Goal: Task Accomplishment & Management: Manage account settings

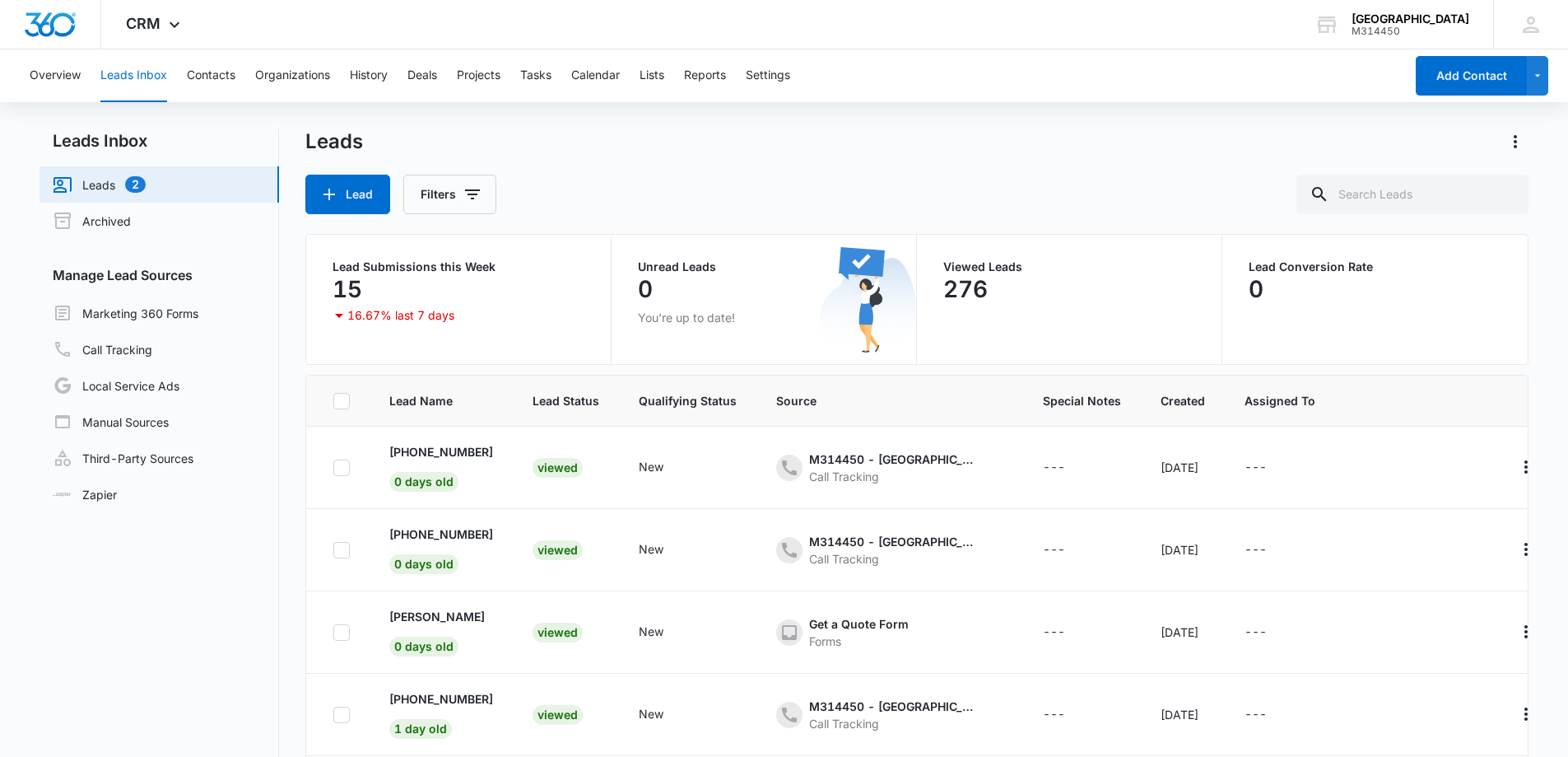
click at [95, 185] on link "Leads 2" at bounding box center [99, 185] width 93 height 20
click at [103, 181] on link "Leads 2" at bounding box center [99, 185] width 93 height 20
click at [114, 179] on link "Leads 2" at bounding box center [99, 185] width 93 height 20
drag, startPoint x: 74, startPoint y: 82, endPoint x: 91, endPoint y: 76, distance: 18.0
click at [74, 82] on button "Overview" at bounding box center [54, 75] width 51 height 53
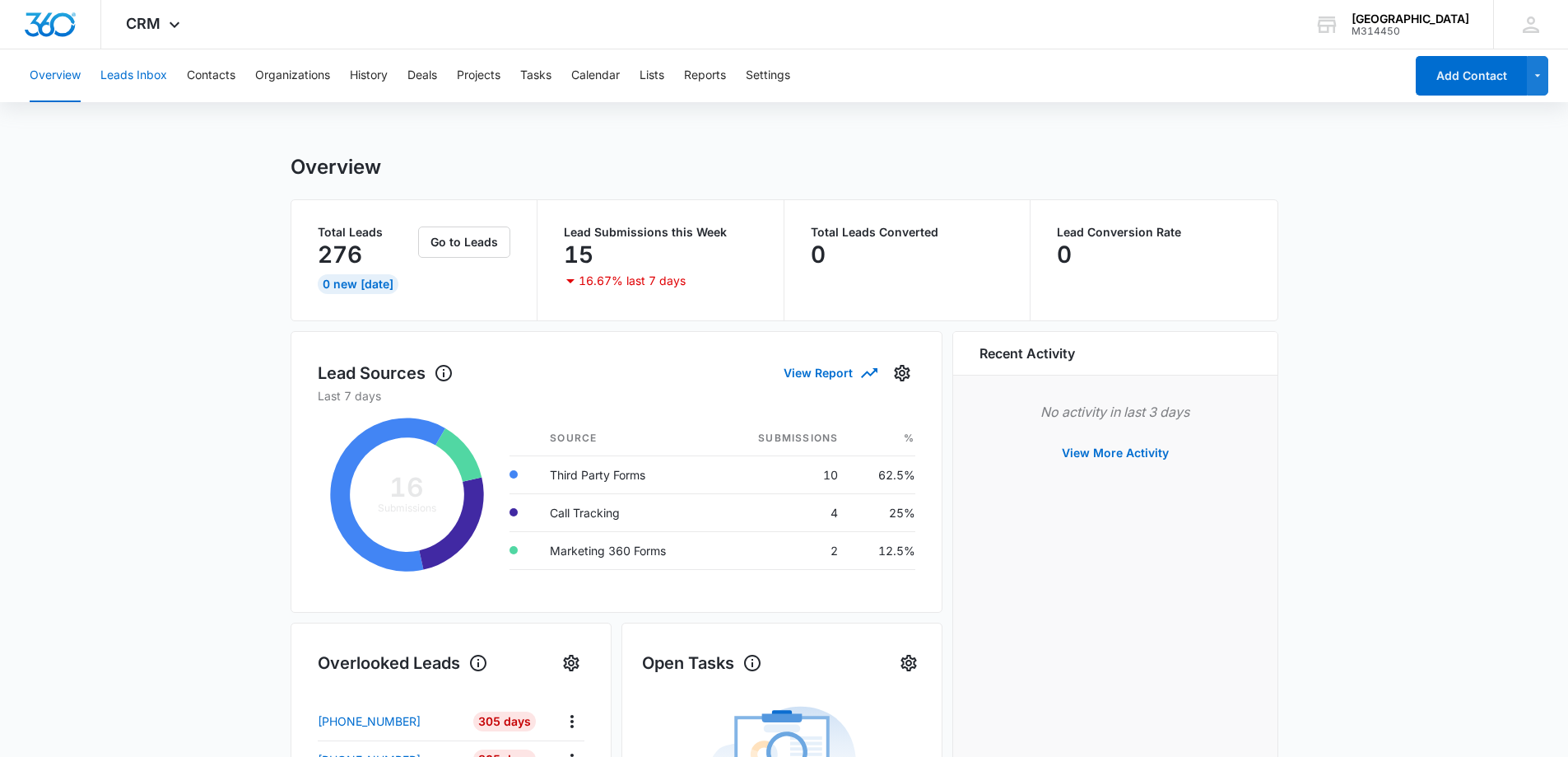
click at [125, 76] on button "Leads Inbox" at bounding box center [134, 75] width 67 height 53
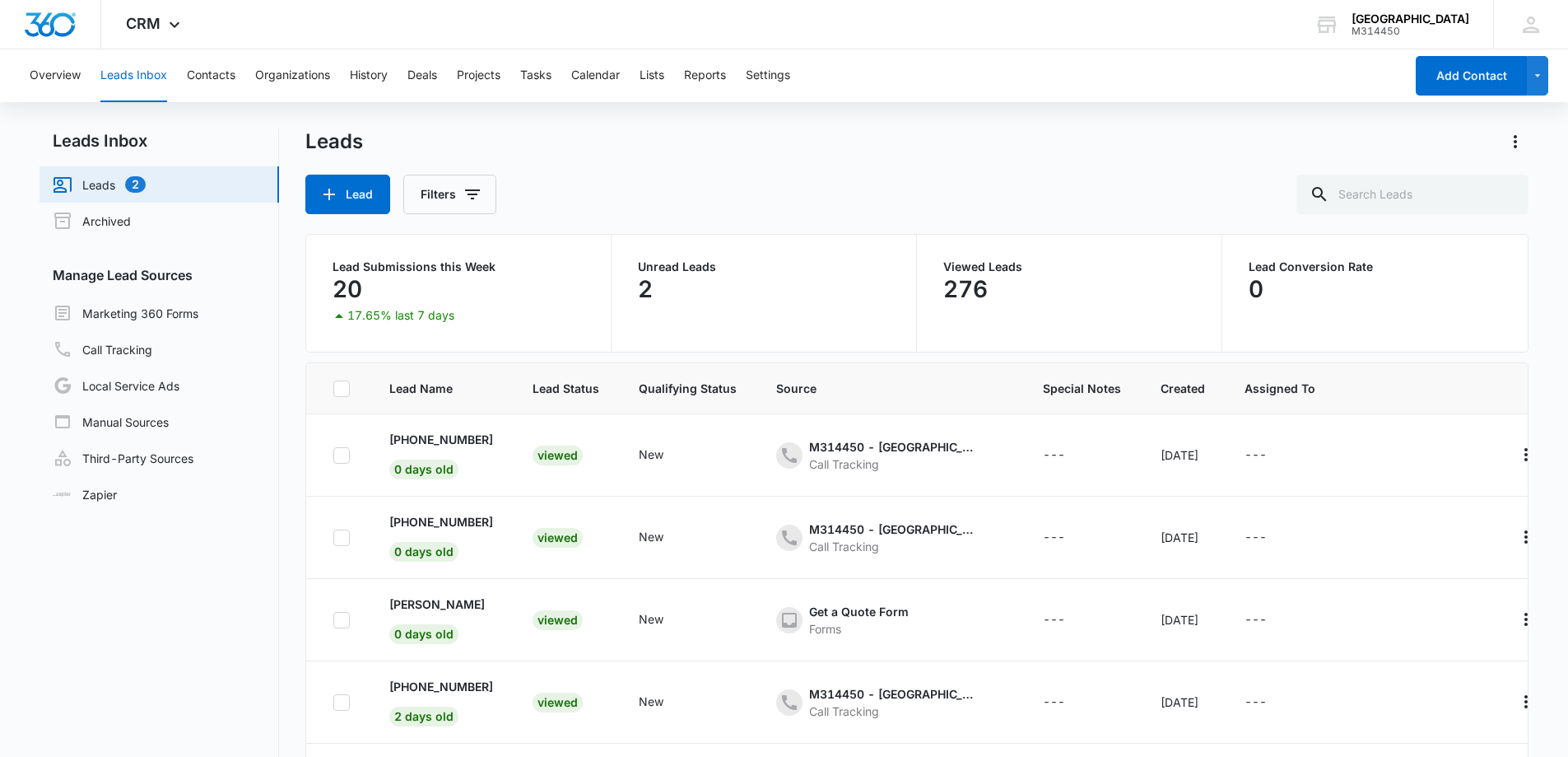
click at [107, 185] on link "Leads 2" at bounding box center [99, 185] width 93 height 20
click at [551, 536] on div "New" at bounding box center [550, 538] width 33 height 20
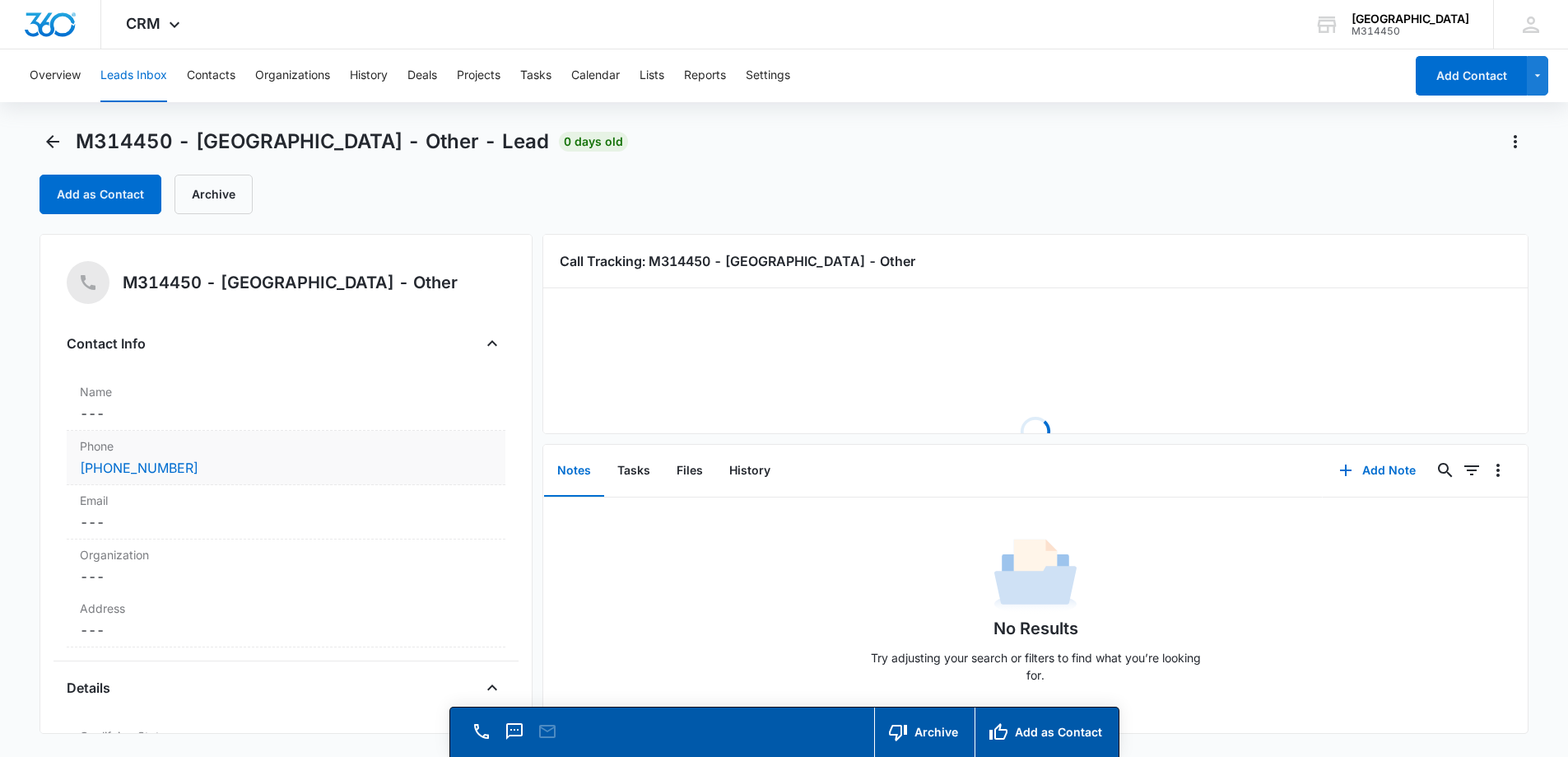
click at [323, 473] on div "[PHONE_NUMBER]" at bounding box center [287, 468] width 413 height 20
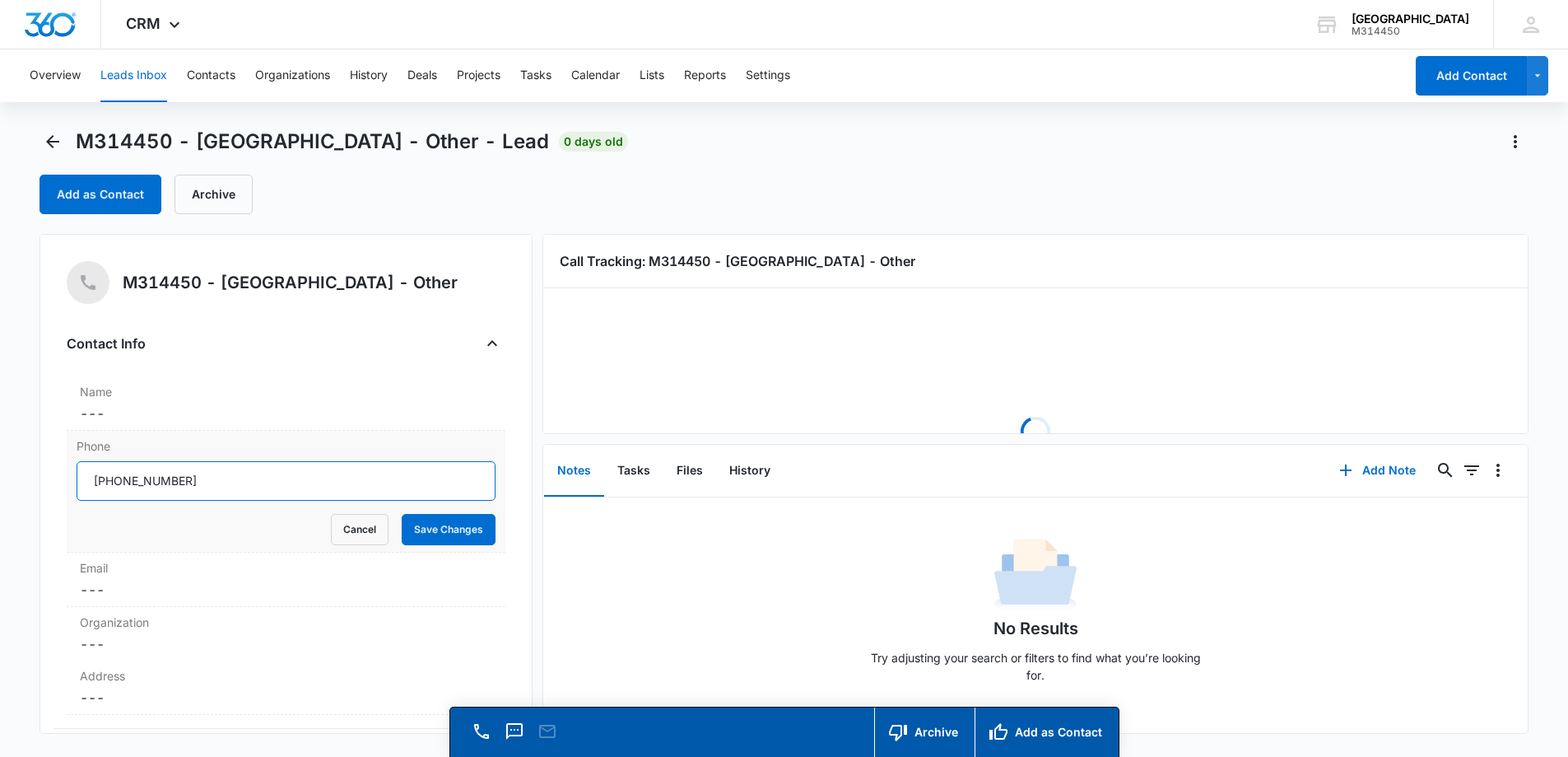
drag, startPoint x: 206, startPoint y: 490, endPoint x: 111, endPoint y: 480, distance: 95.5
click at [111, 480] on input "Phone" at bounding box center [287, 480] width 419 height 39
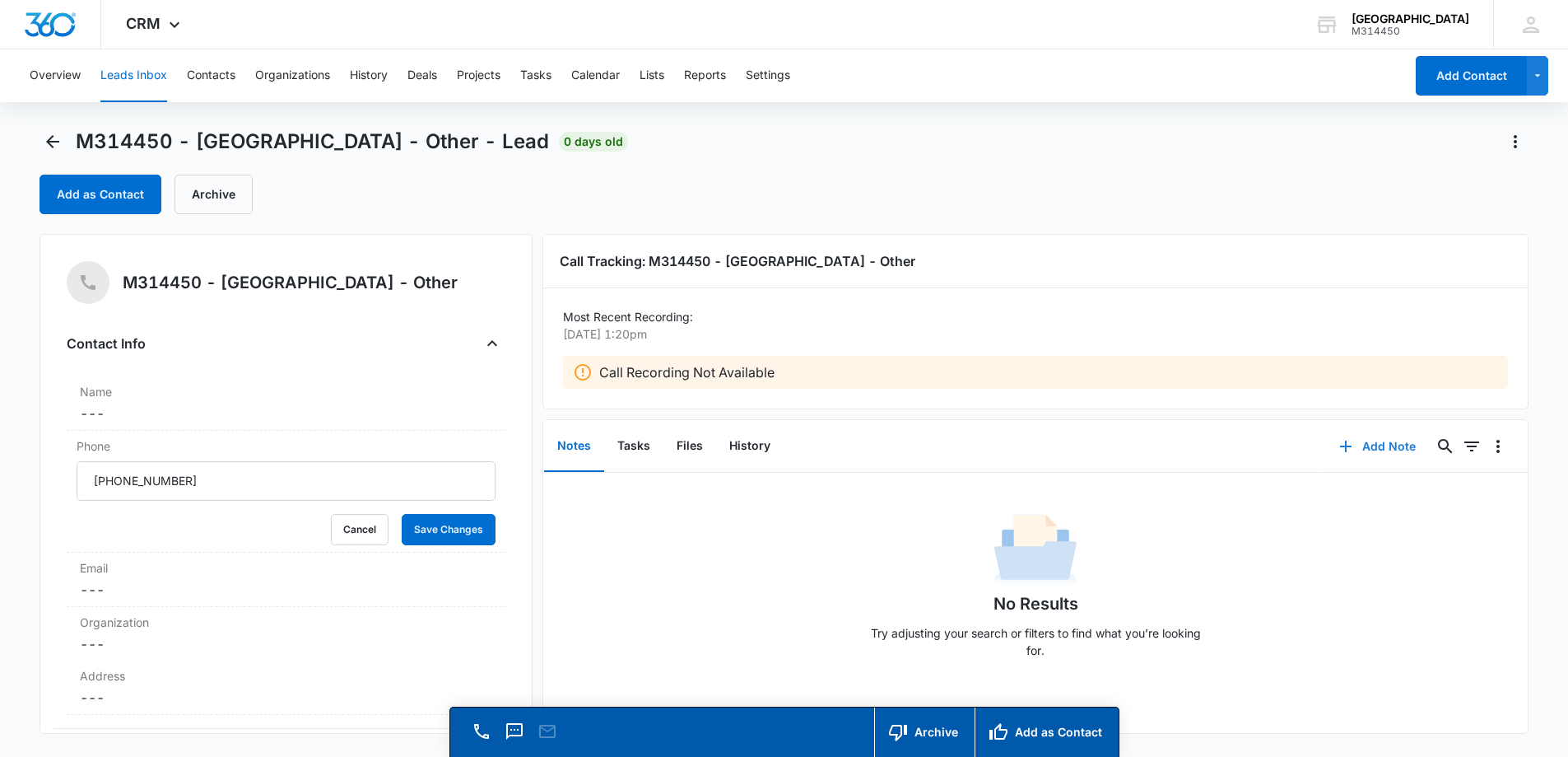
click at [1399, 439] on button "Add Note" at bounding box center [1378, 446] width 109 height 39
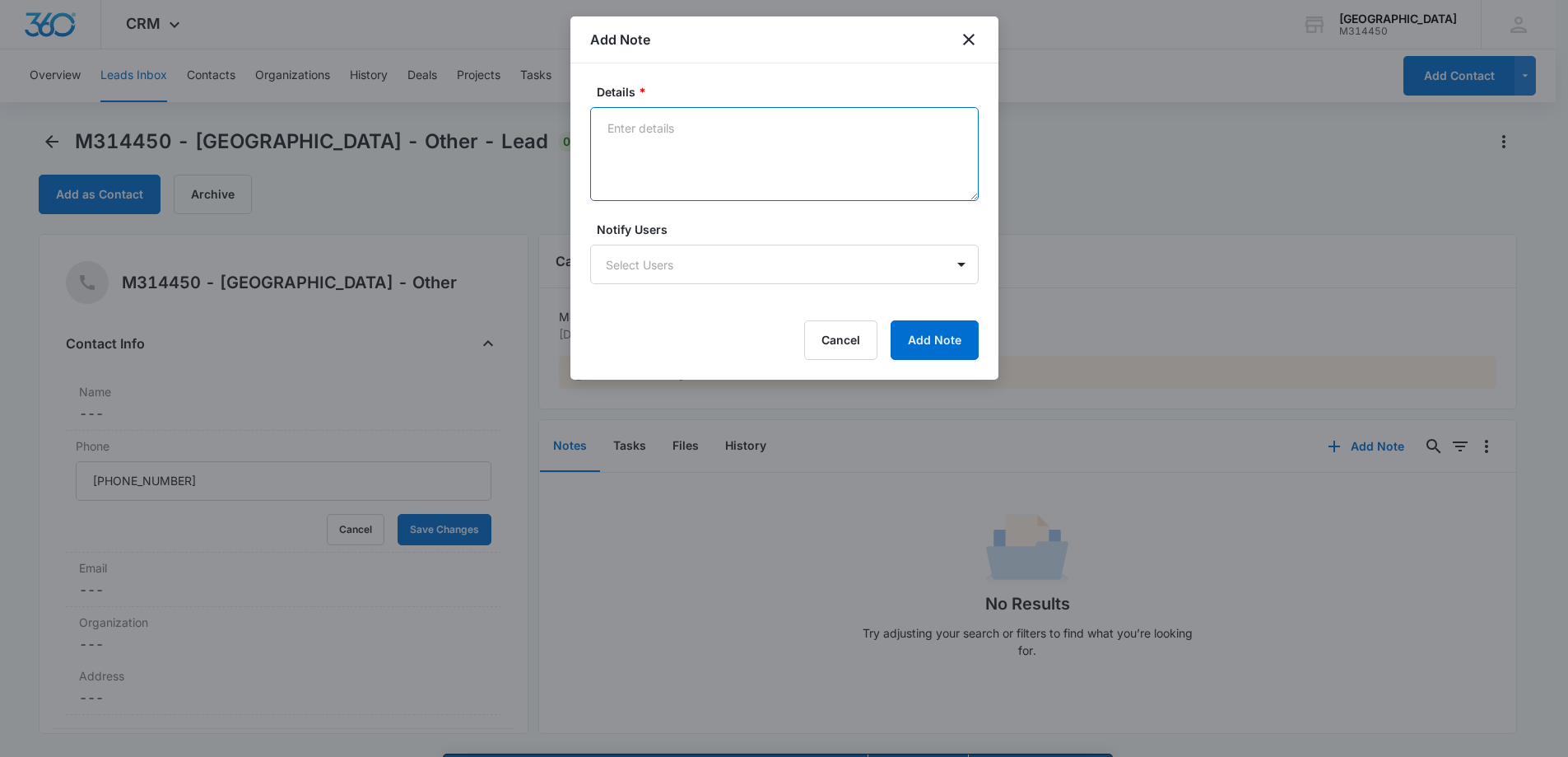
click at [690, 171] on textarea "Details *" at bounding box center [784, 154] width 388 height 94
type textarea "NP booking NPE package"
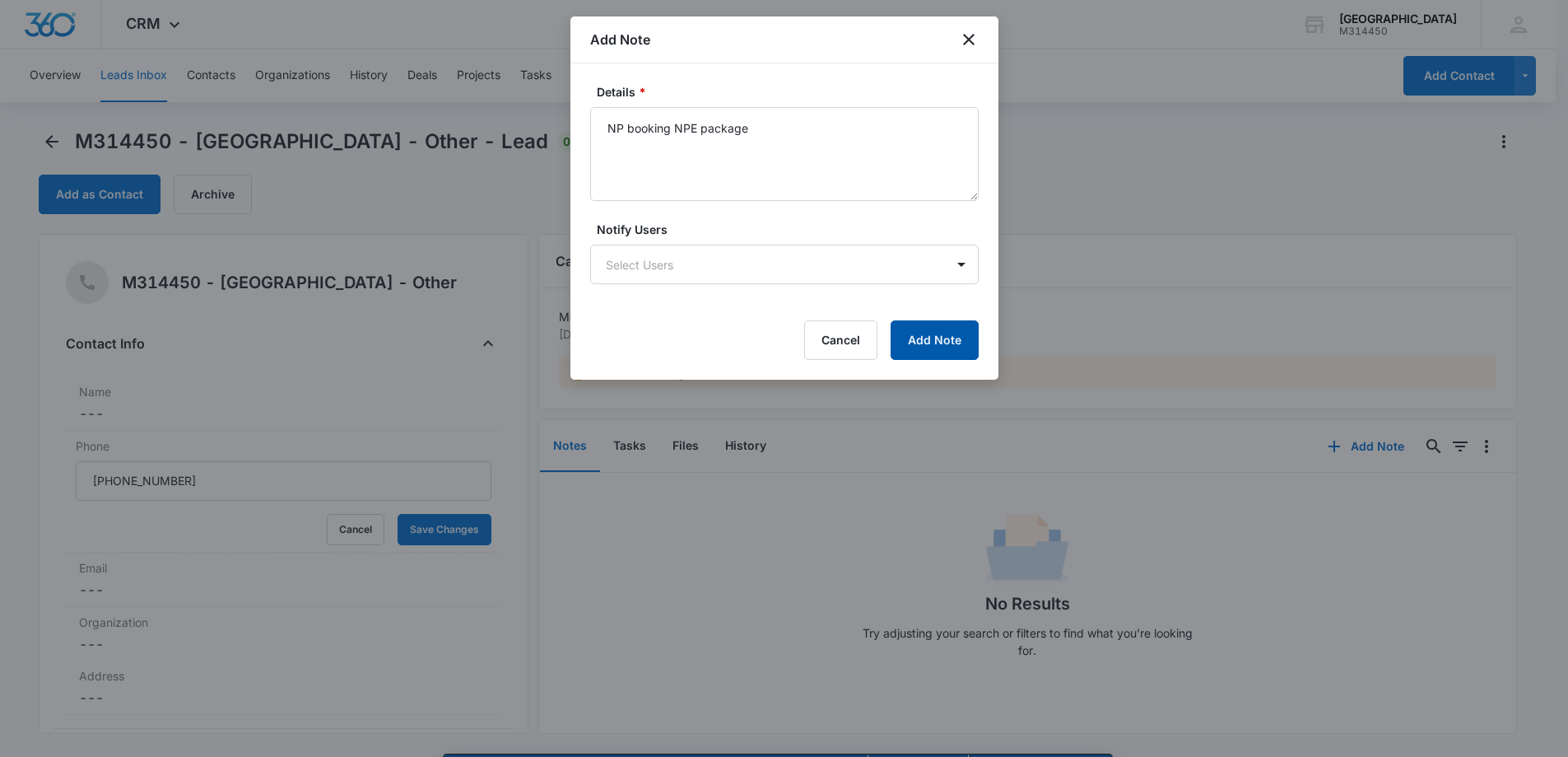
click at [930, 330] on button "Add Note" at bounding box center [934, 339] width 88 height 39
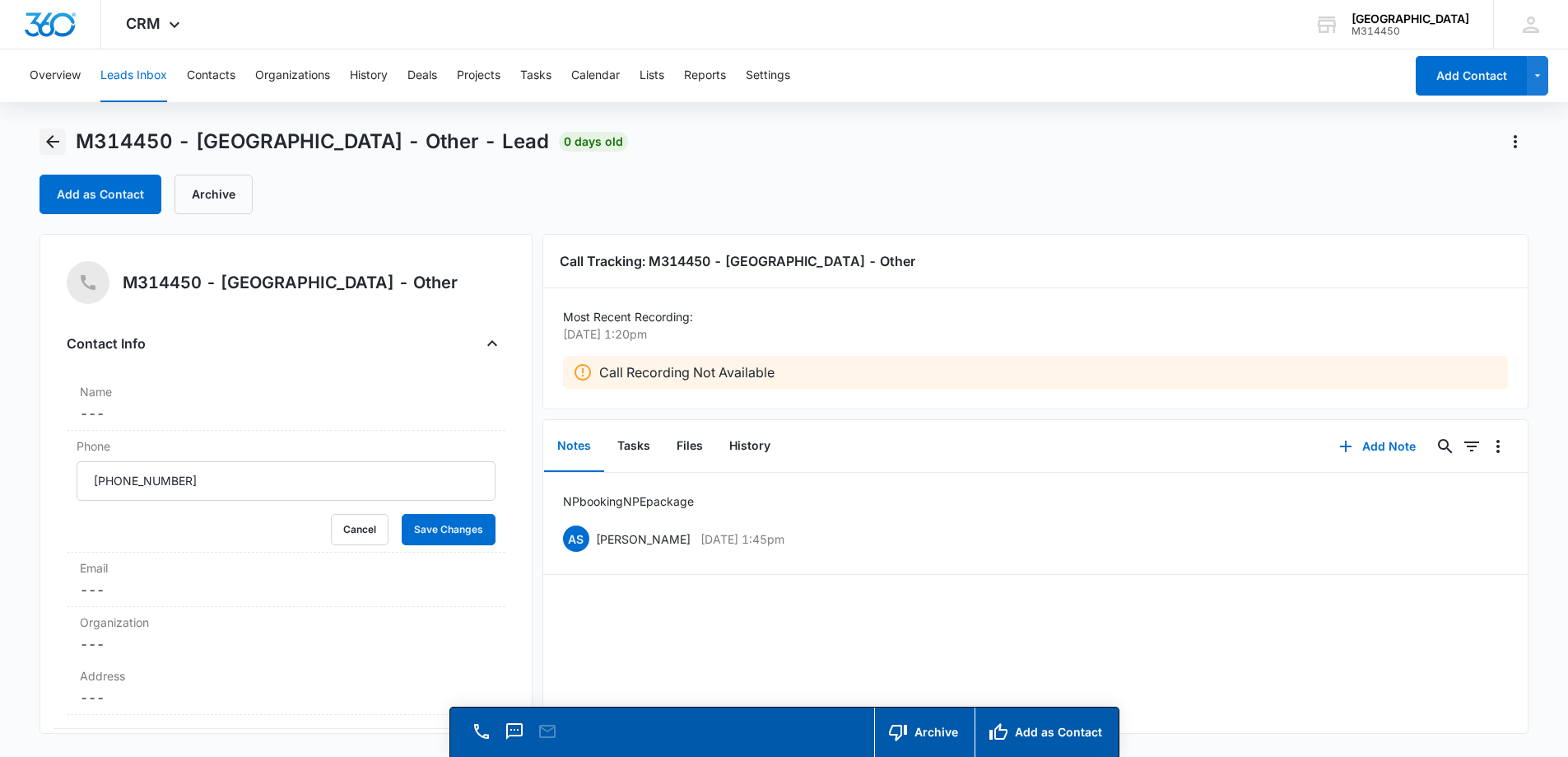
click at [46, 142] on icon "Back" at bounding box center [53, 142] width 20 height 20
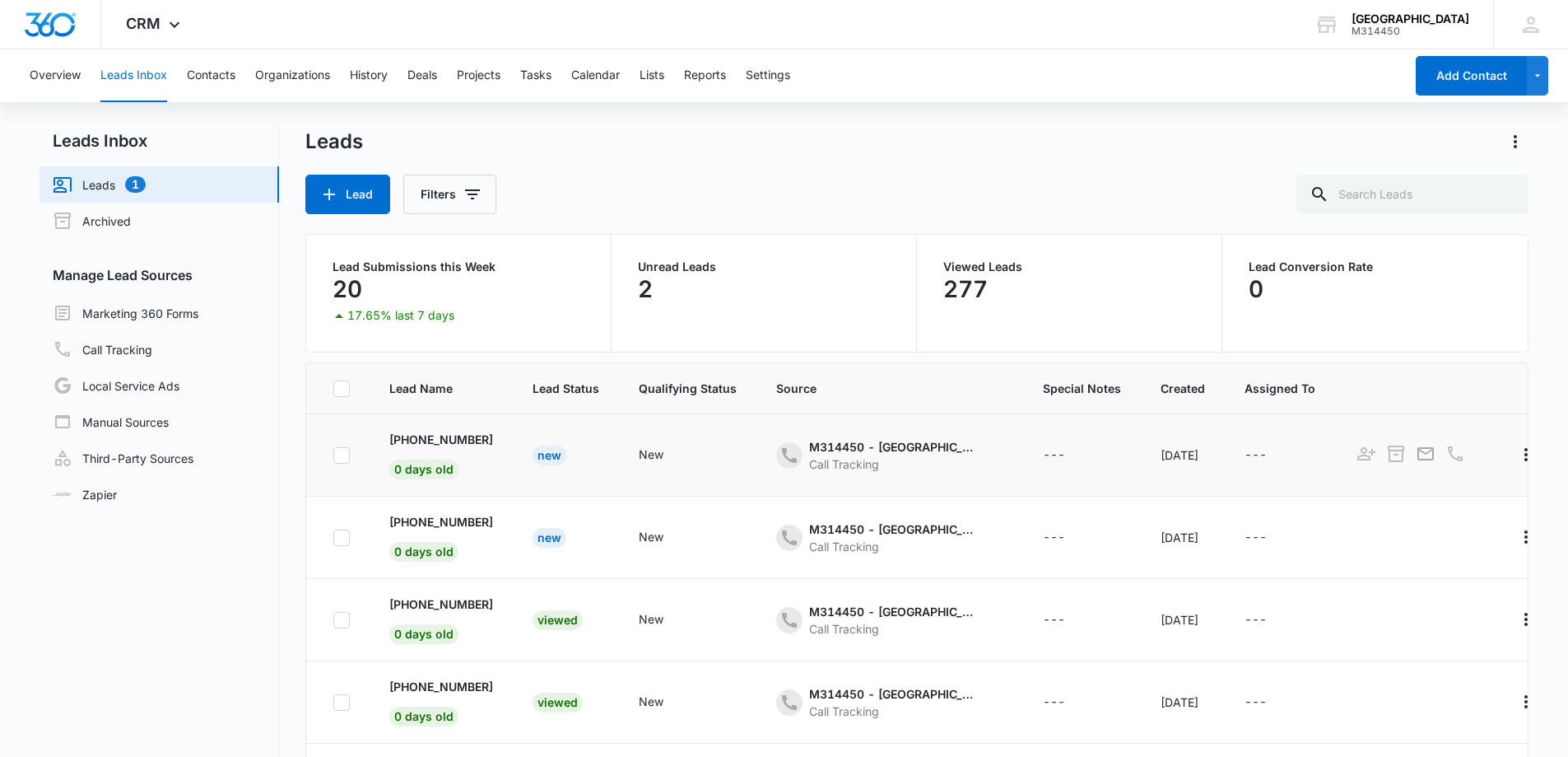
click at [540, 453] on td "New" at bounding box center [566, 455] width 106 height 83
click at [558, 455] on div "New" at bounding box center [550, 455] width 33 height 20
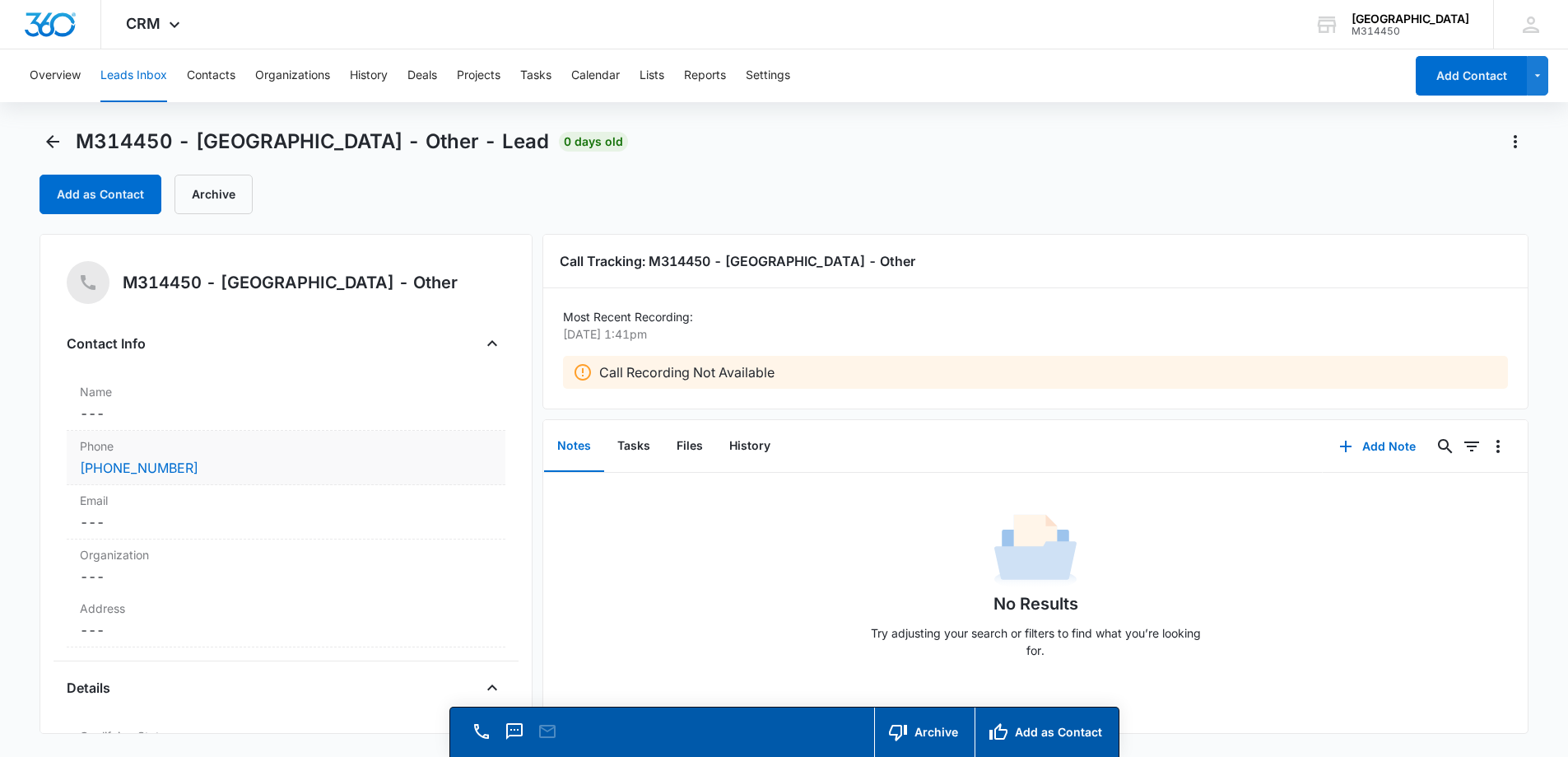
click at [236, 469] on div "[PHONE_NUMBER]" at bounding box center [287, 468] width 413 height 20
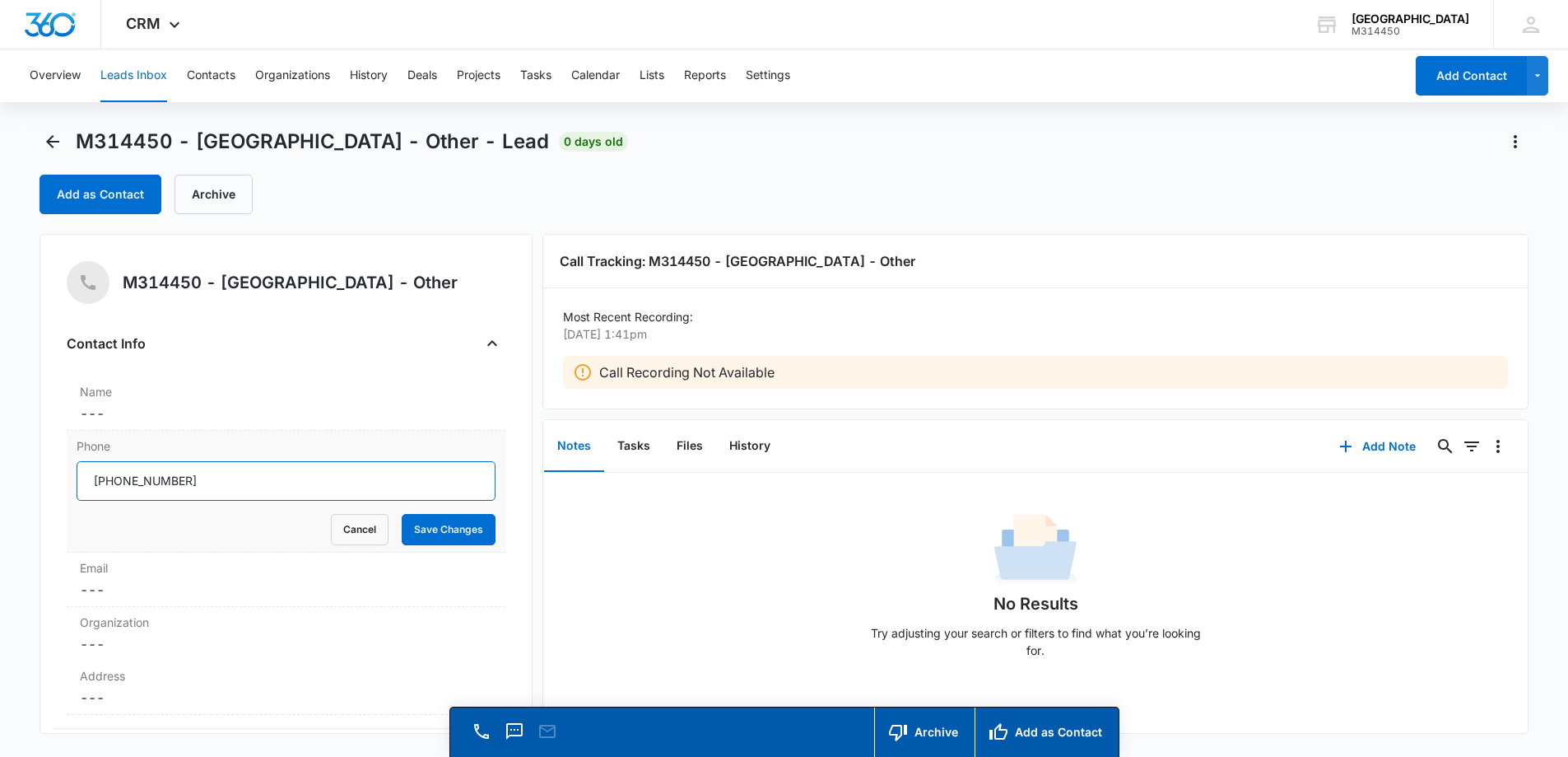
drag, startPoint x: 264, startPoint y: 483, endPoint x: 109, endPoint y: 463, distance: 156.3
click at [109, 463] on input "Phone" at bounding box center [287, 480] width 419 height 39
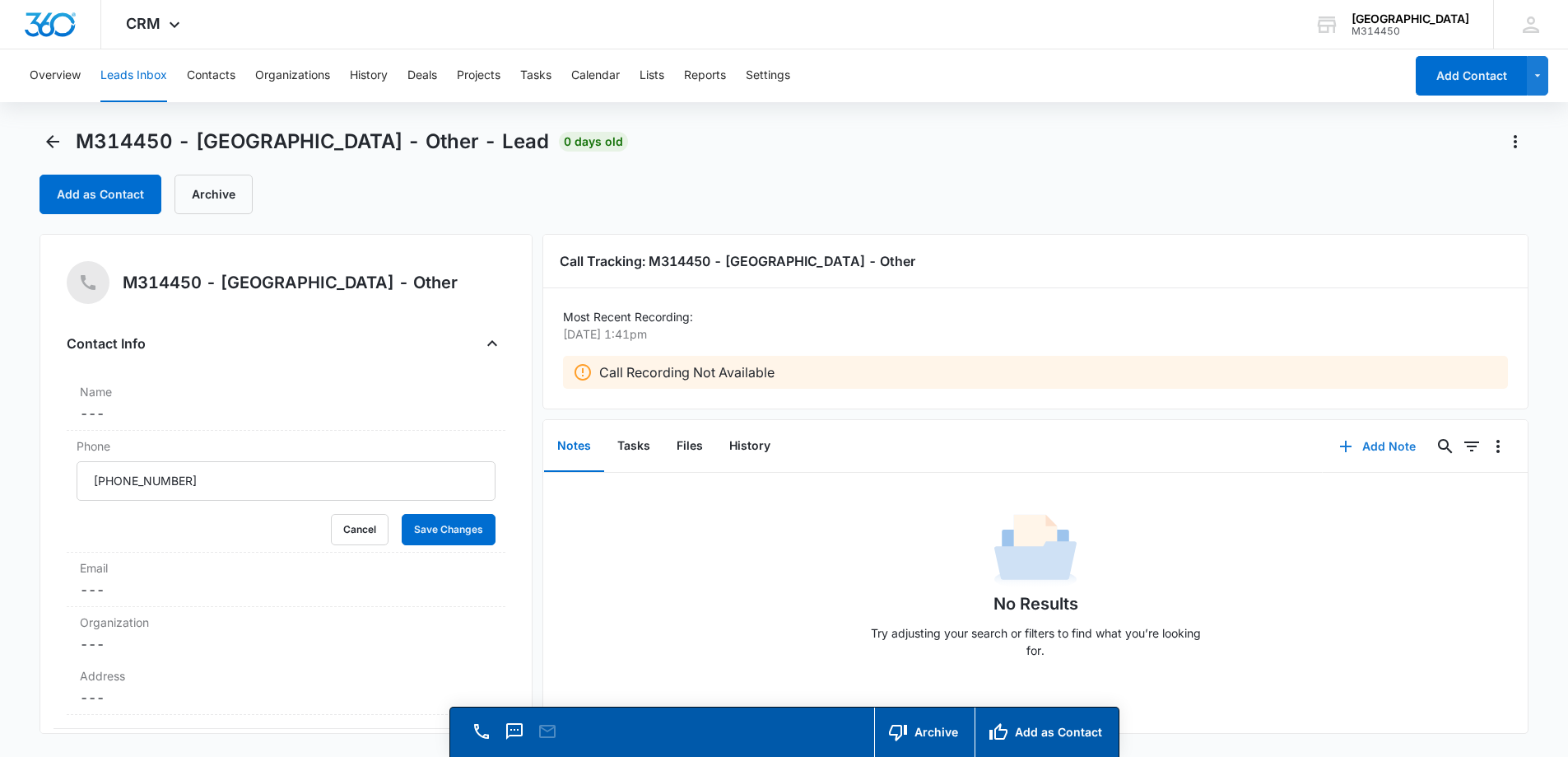
click at [1394, 440] on button "Add Note" at bounding box center [1378, 446] width 109 height 39
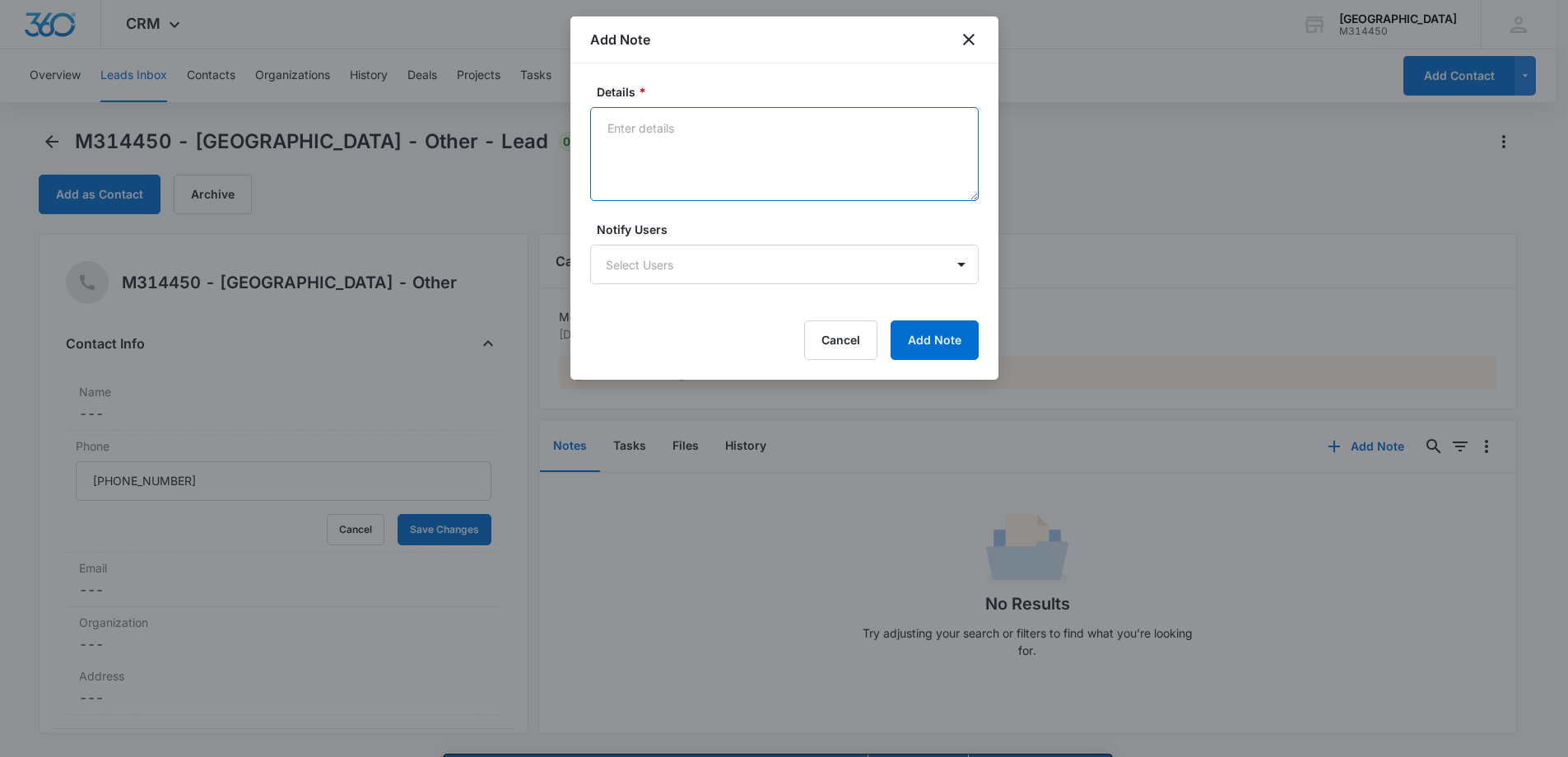
click at [713, 148] on textarea "Details *" at bounding box center [784, 154] width 388 height 94
type textarea "NP booking boyfriend NPE package"
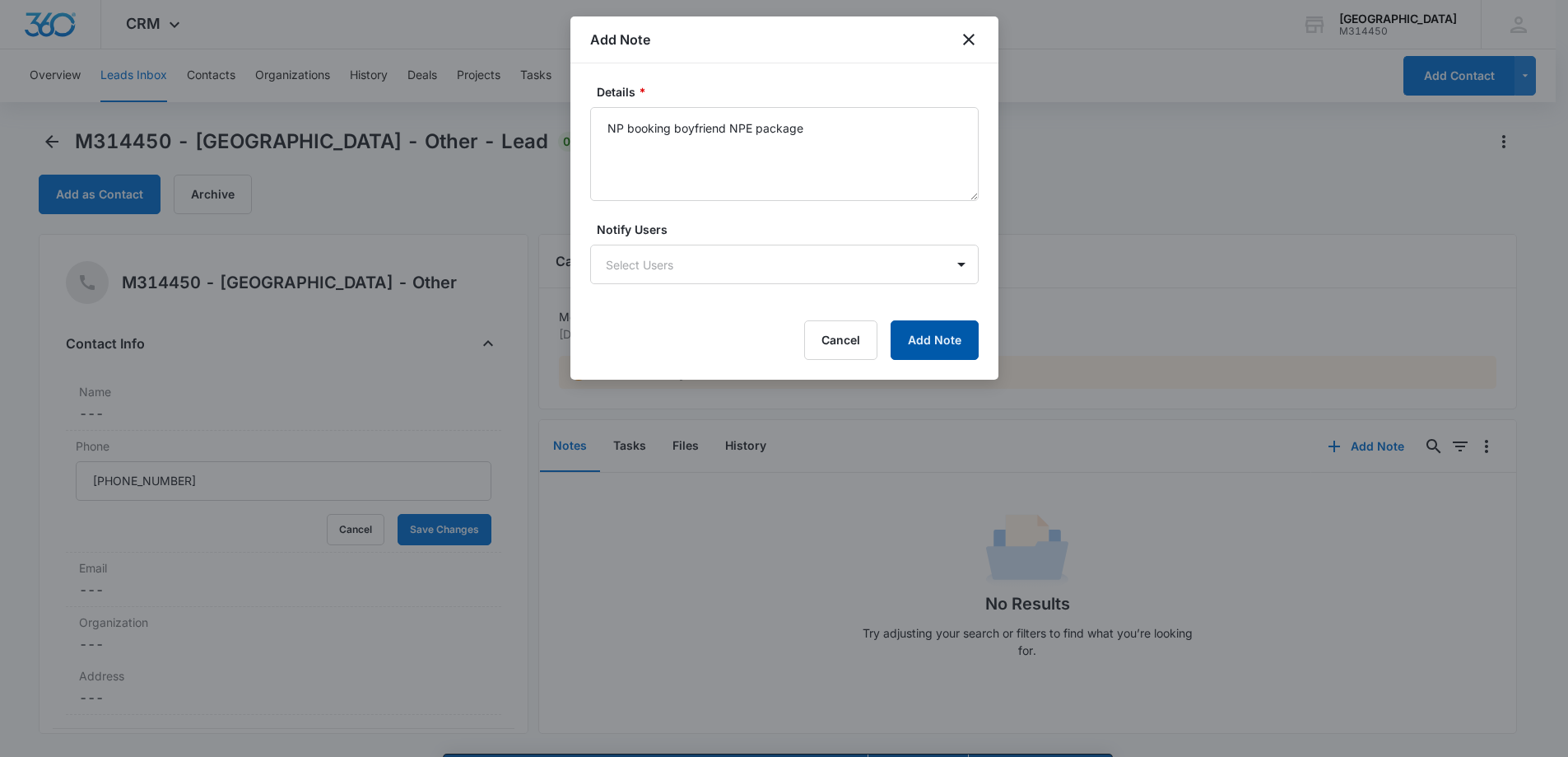
click at [934, 348] on button "Add Note" at bounding box center [934, 339] width 88 height 39
